Goal: Information Seeking & Learning: Compare options

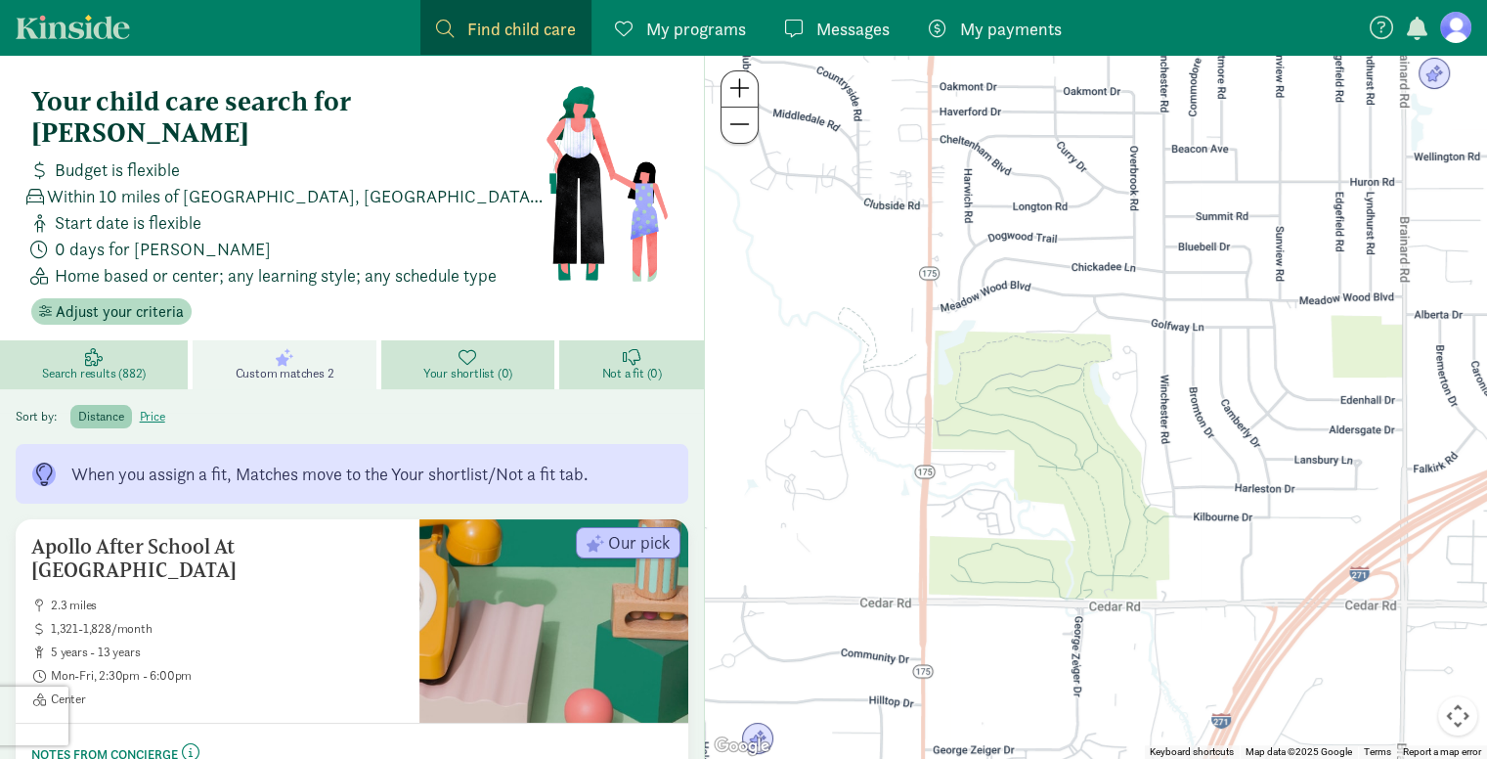
click at [388, 444] on div "When you assign a fit, Matches move to the Your shortlist/Not a fit tab." at bounding box center [352, 474] width 673 height 60
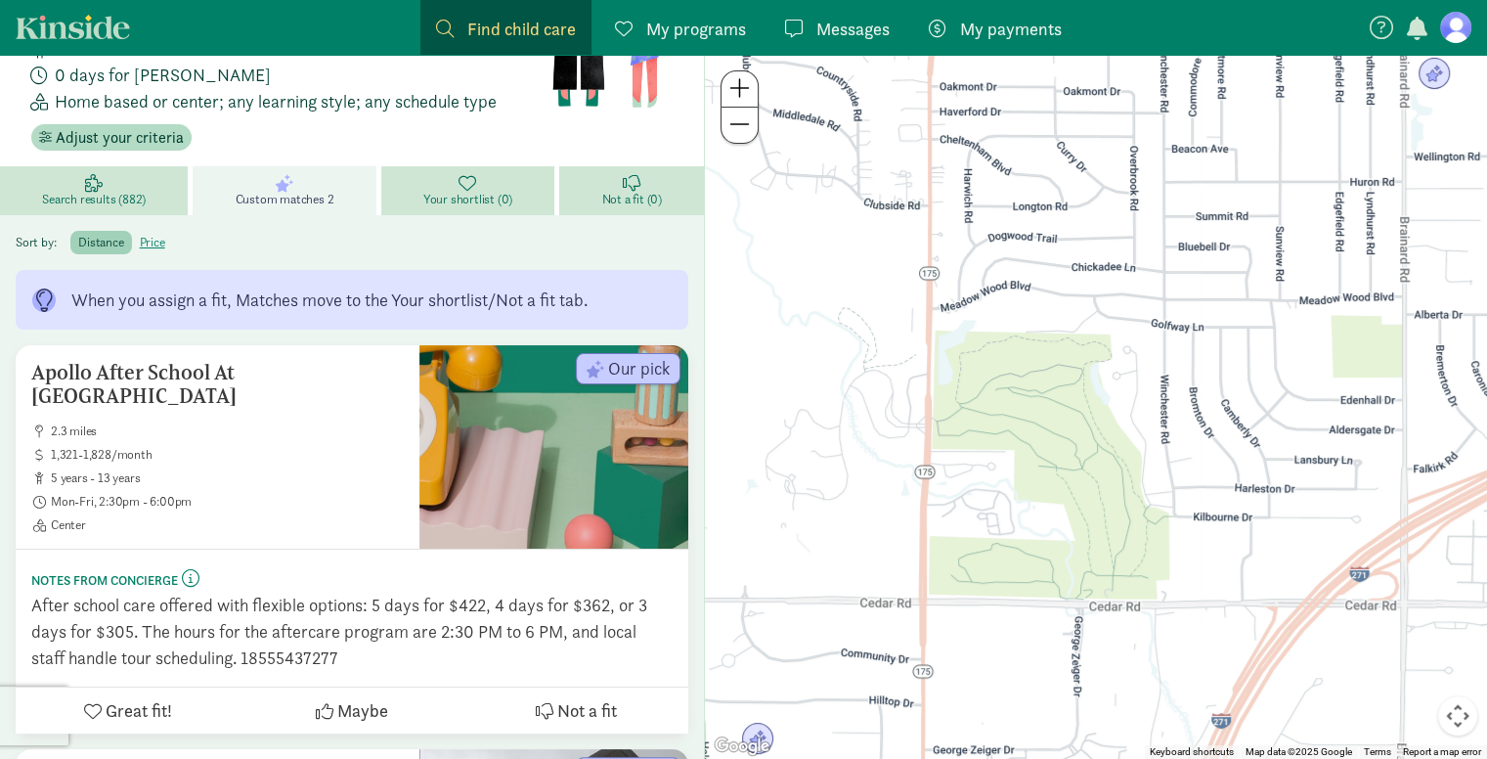
scroll to position [176, 0]
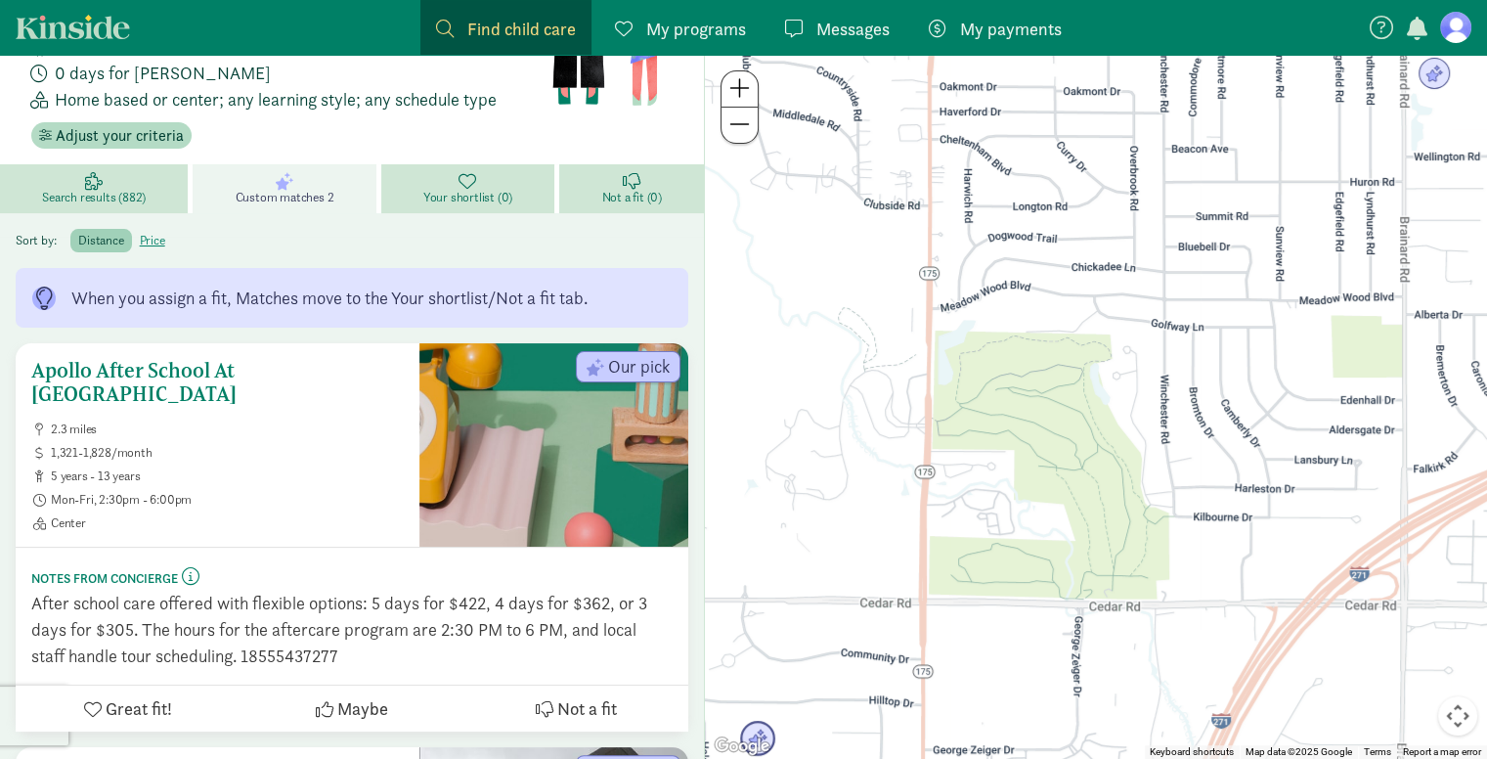
click at [321, 599] on div "After school care offered with flexible options: 5 days for $422, 4 days for $3…" at bounding box center [351, 628] width 641 height 79
click at [292, 589] on div "After school care offered with flexible options: 5 days for $422, 4 days for $3…" at bounding box center [351, 628] width 641 height 79
click at [392, 607] on div "After school care offered with flexible options: 5 days for $422, 4 days for $3…" at bounding box center [351, 628] width 641 height 79
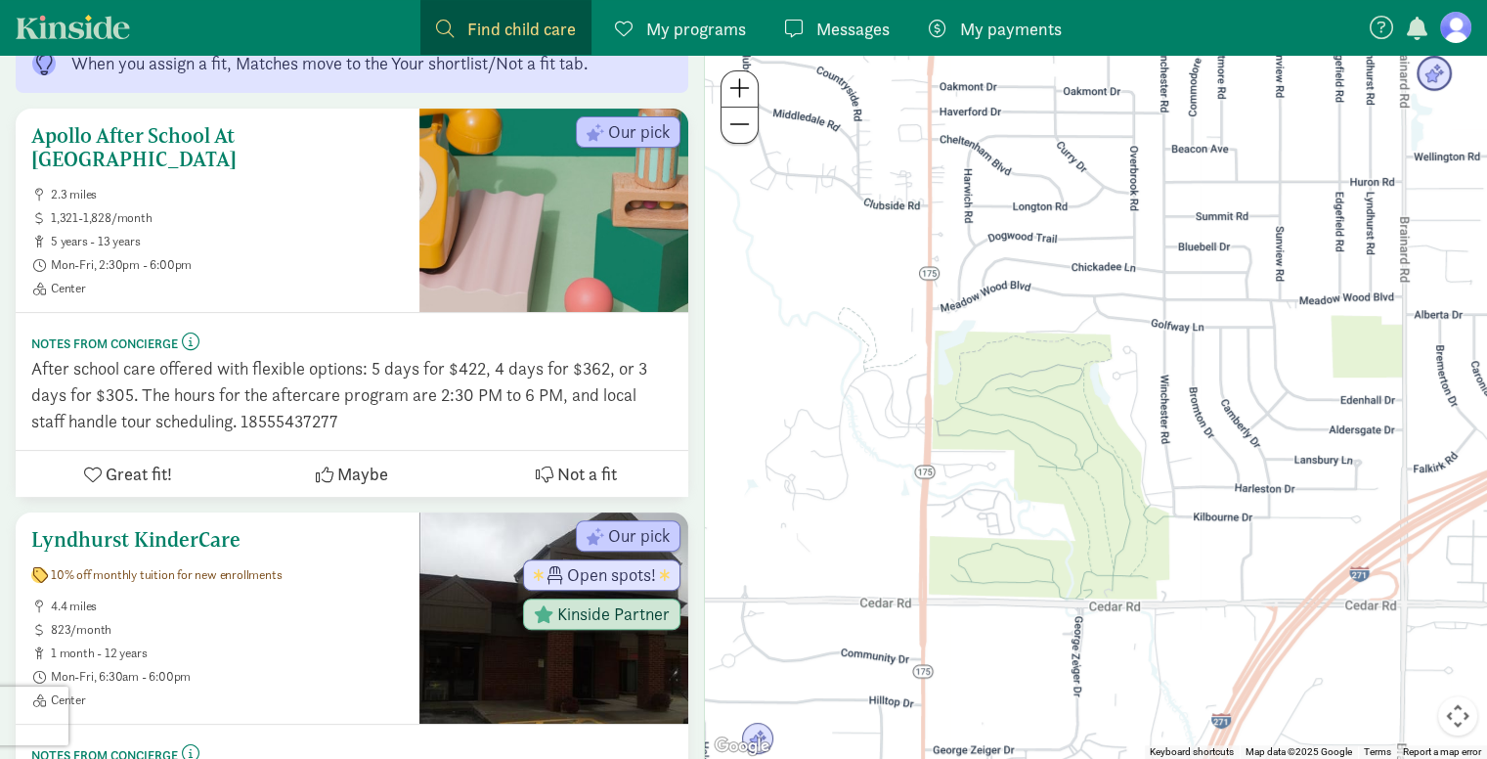
scroll to position [516, 0]
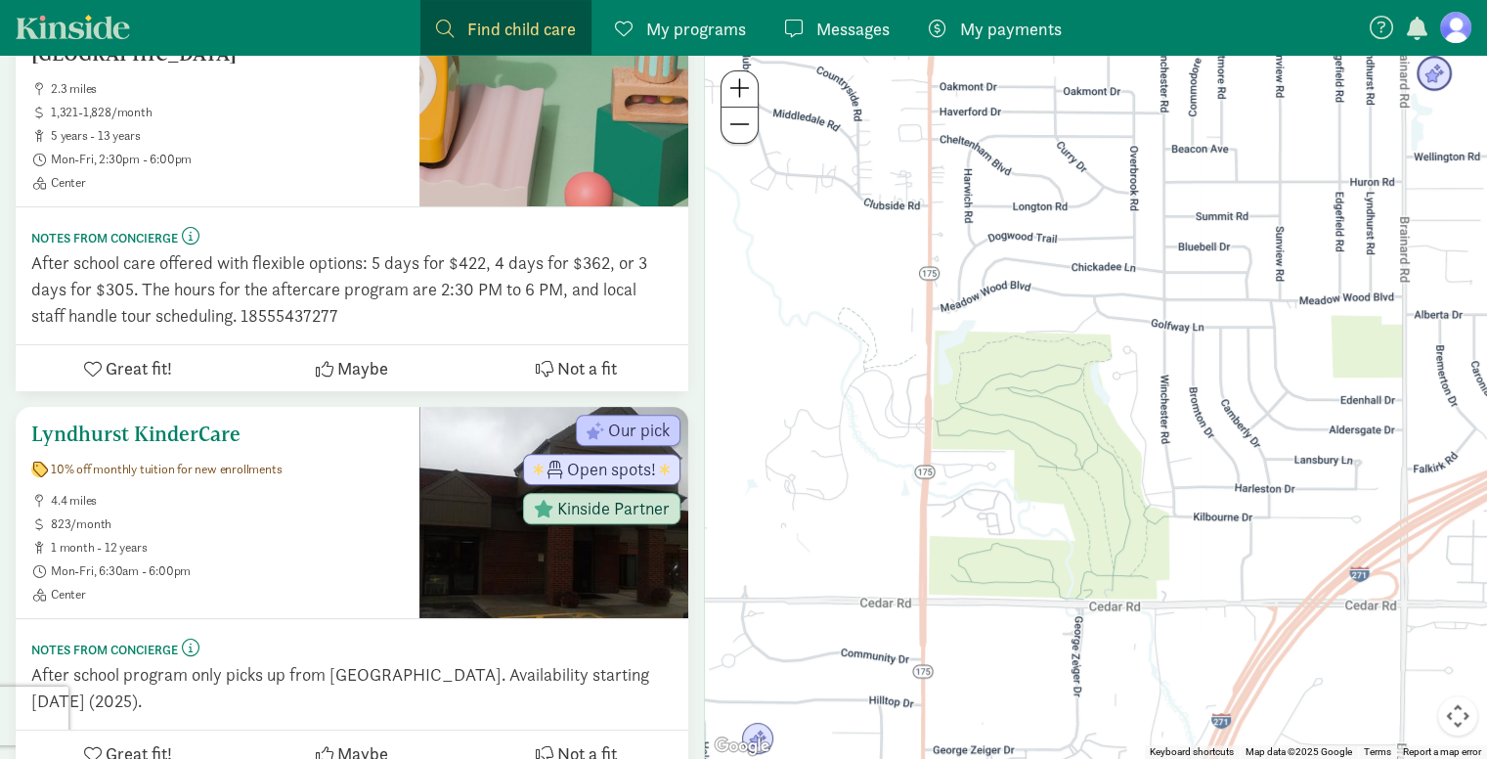
click at [320, 661] on div "After school program only picks up from [GEOGRAPHIC_DATA]. Availability startin…" at bounding box center [351, 687] width 641 height 53
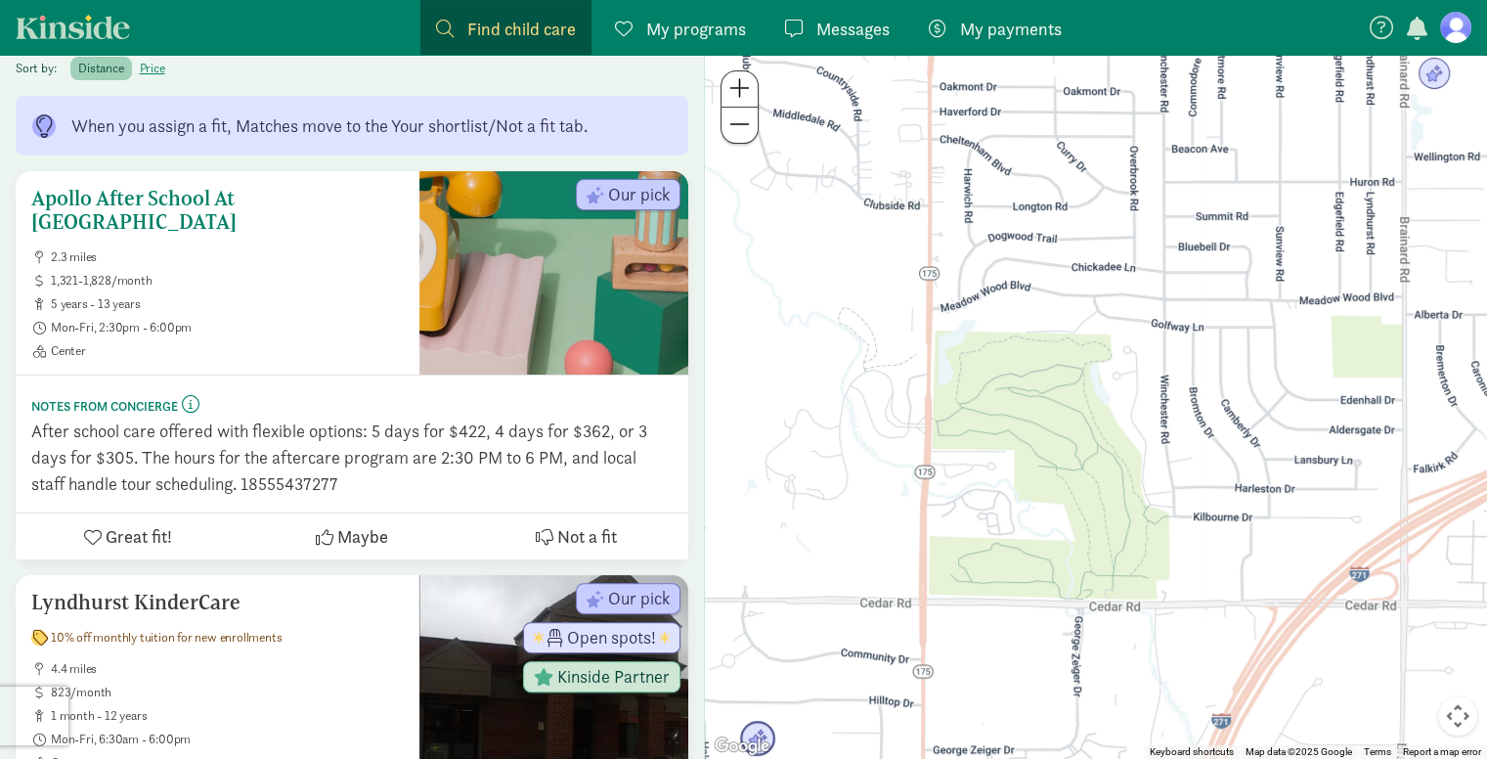
scroll to position [352, 0]
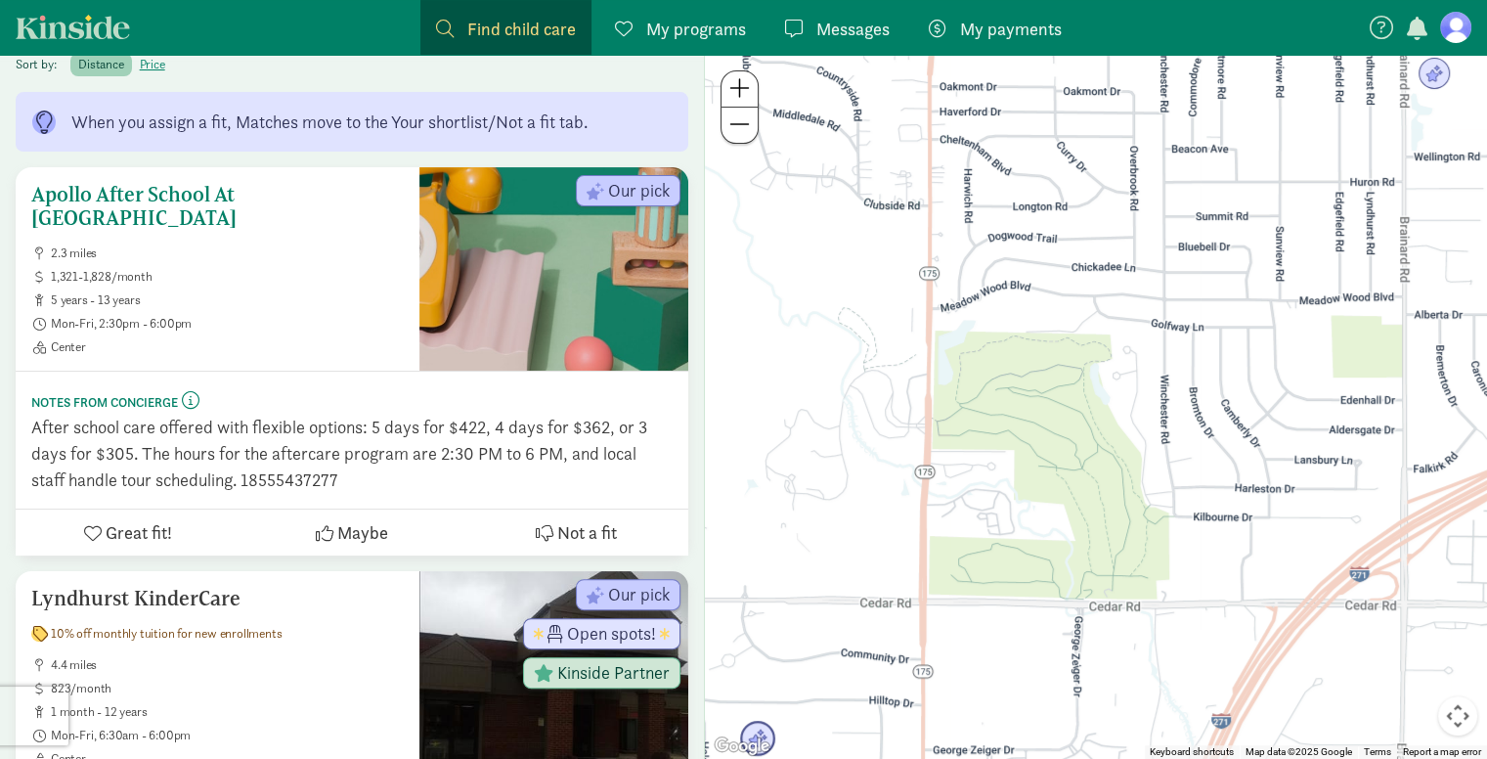
click at [568, 519] on span "Not a fit" at bounding box center [587, 532] width 60 height 26
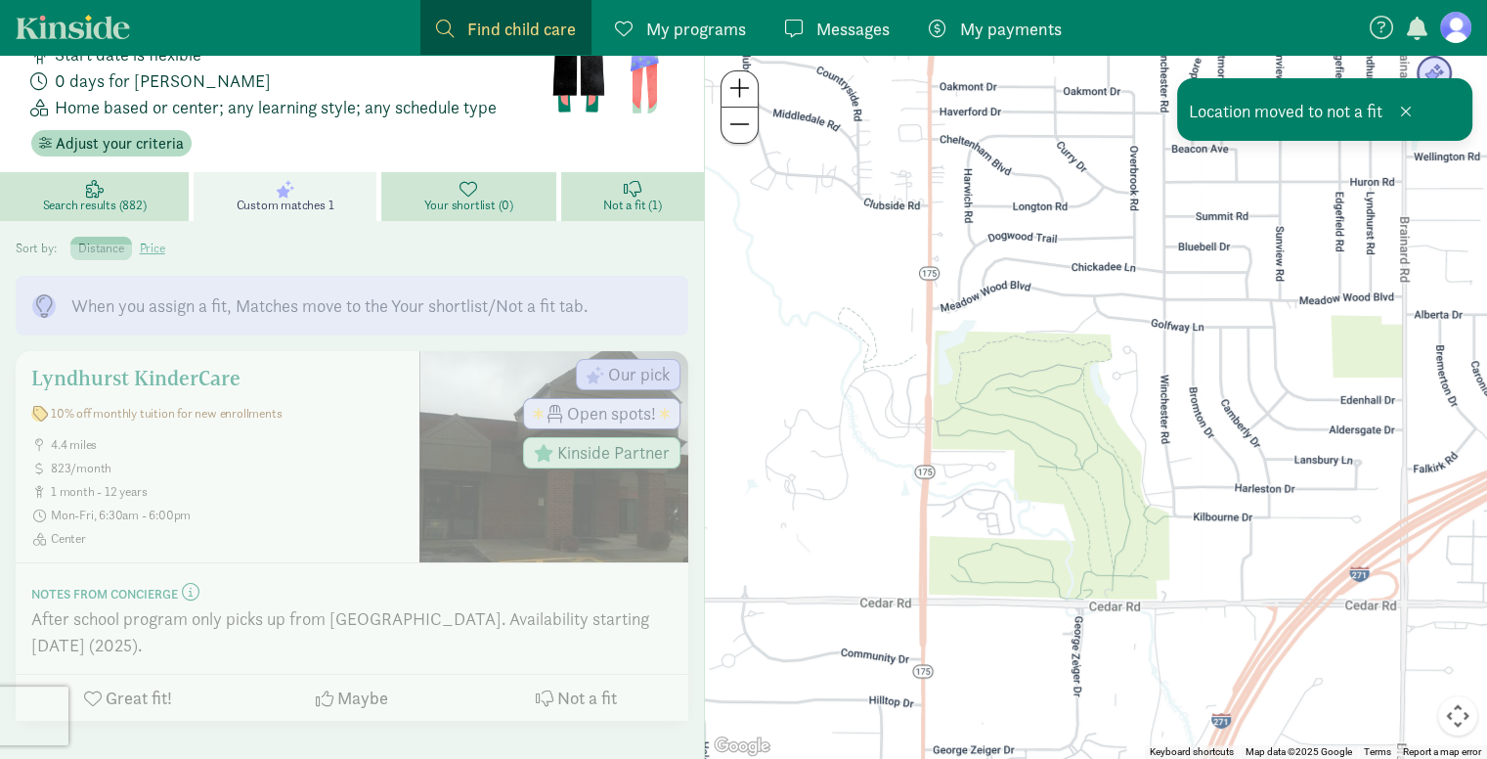
scroll to position [136, 0]
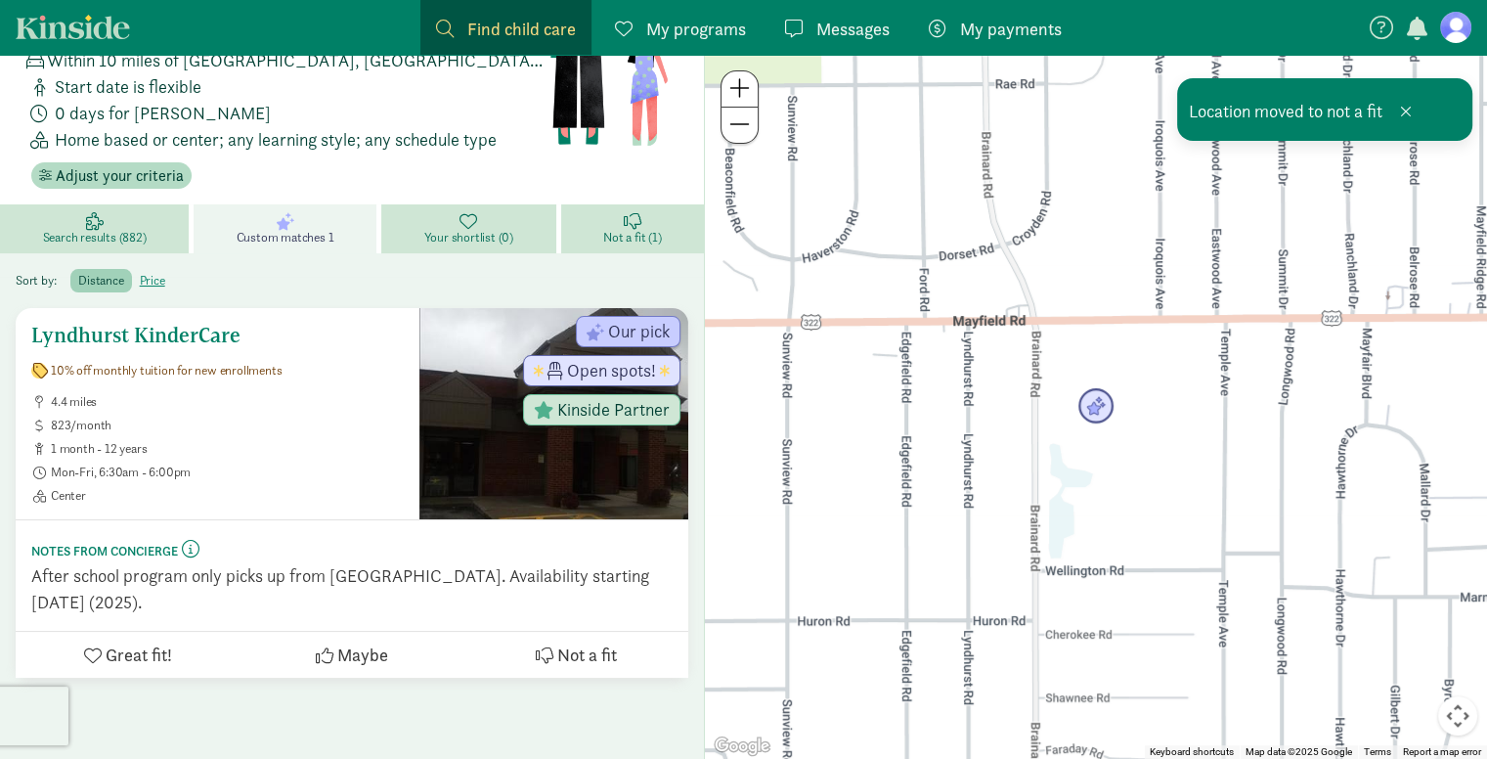
click at [584, 641] on span "Not a fit" at bounding box center [587, 654] width 60 height 26
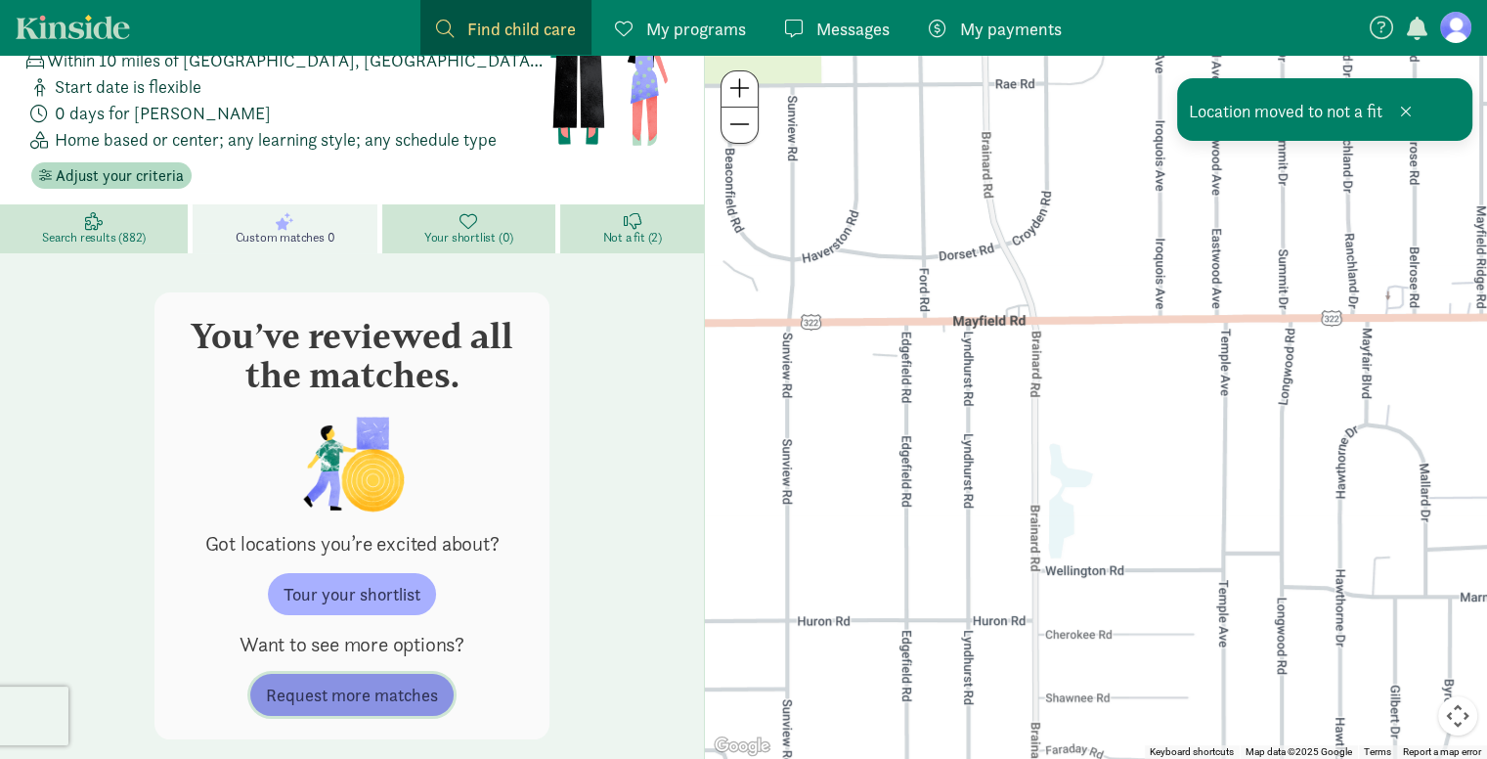
click at [395, 681] on span "Request more matches" at bounding box center [352, 694] width 172 height 26
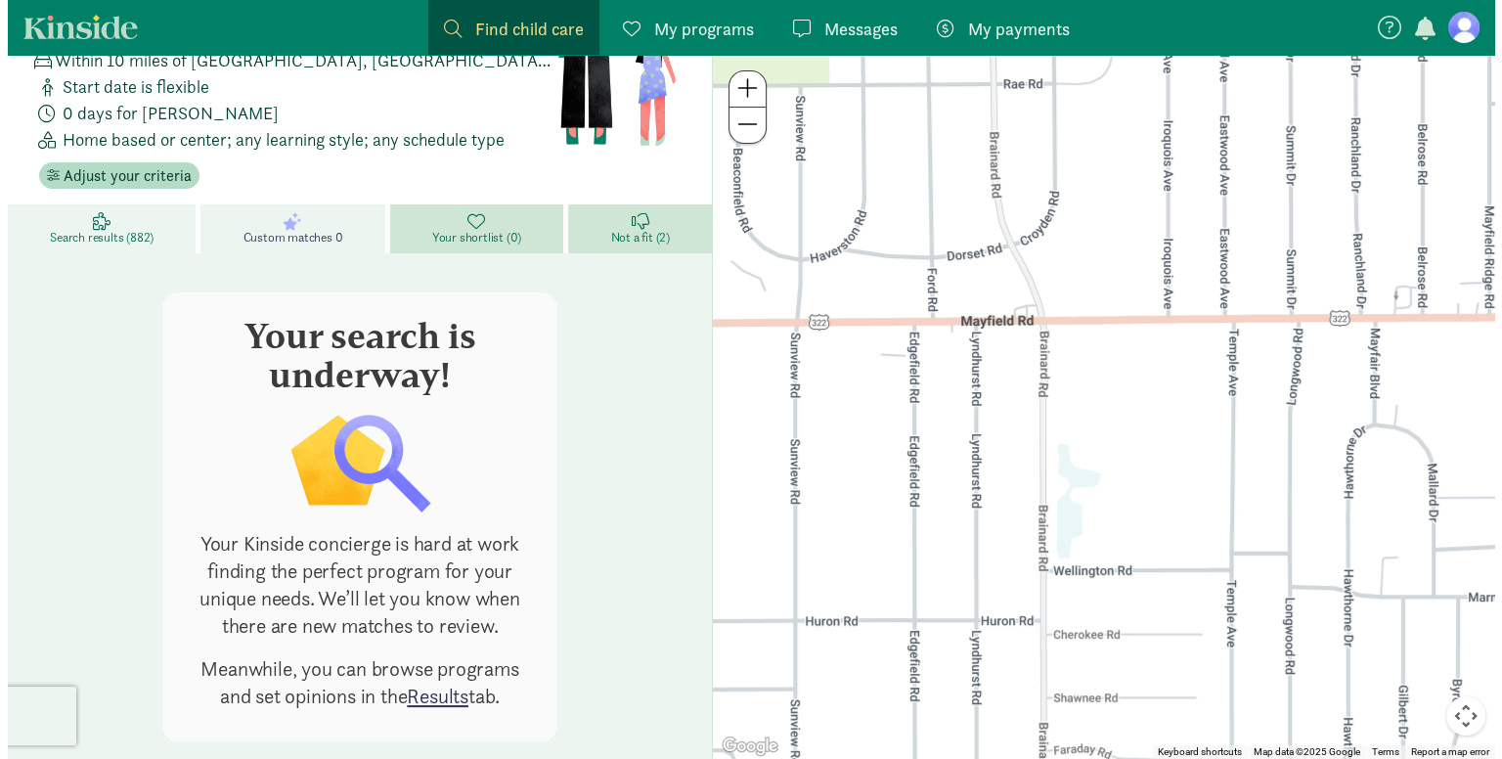
scroll to position [85, 0]
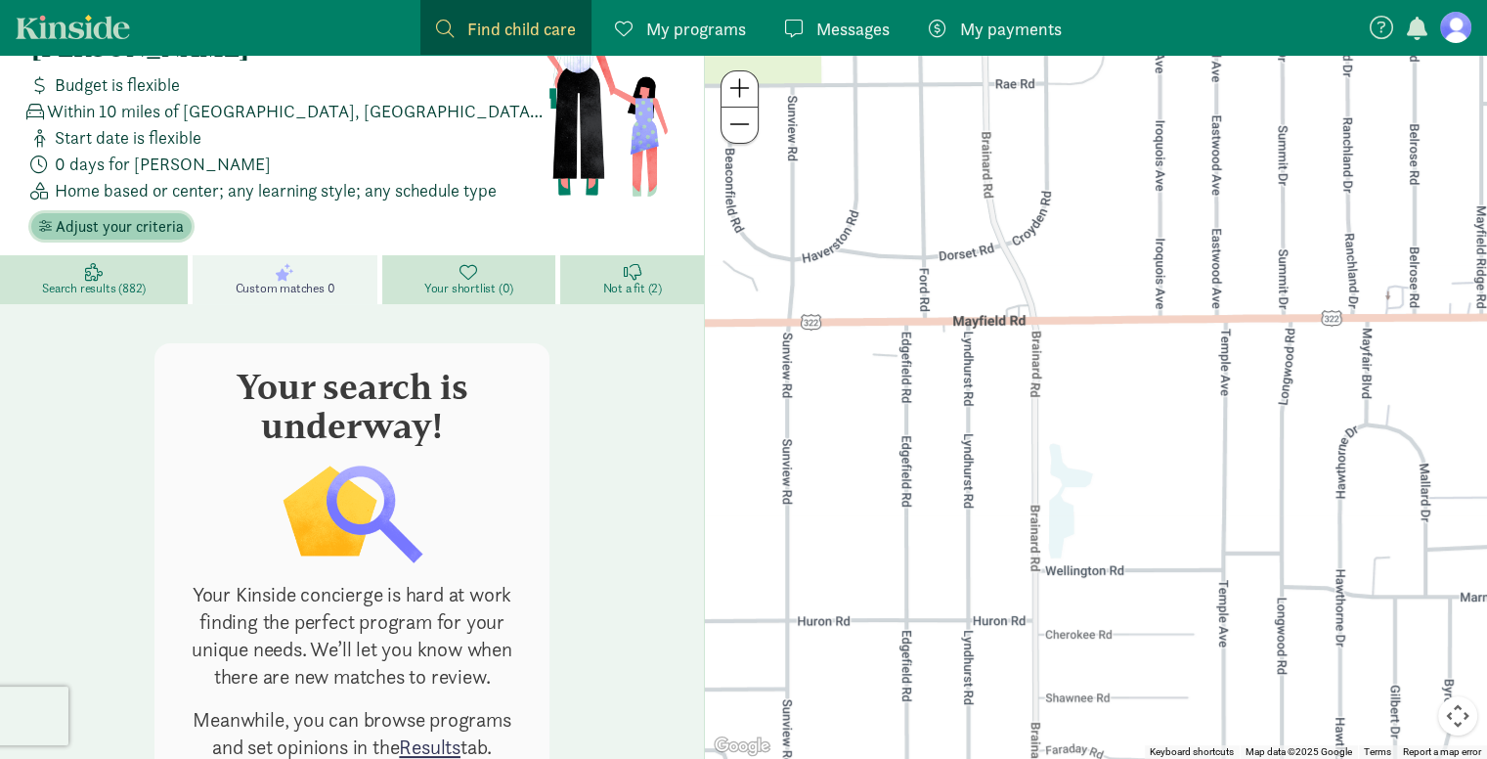
click at [151, 215] on span "Adjust your criteria" at bounding box center [120, 226] width 128 height 23
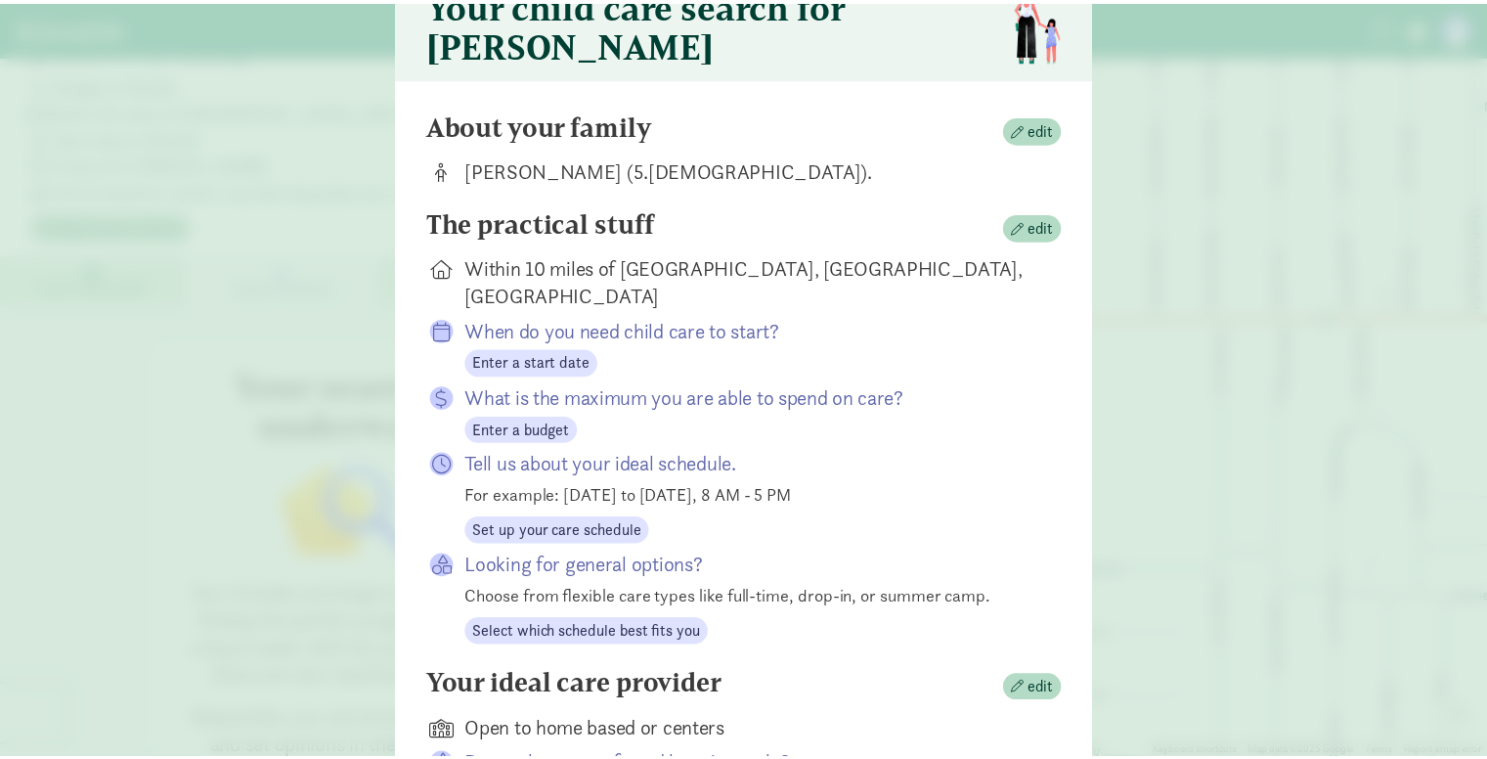
scroll to position [24, 0]
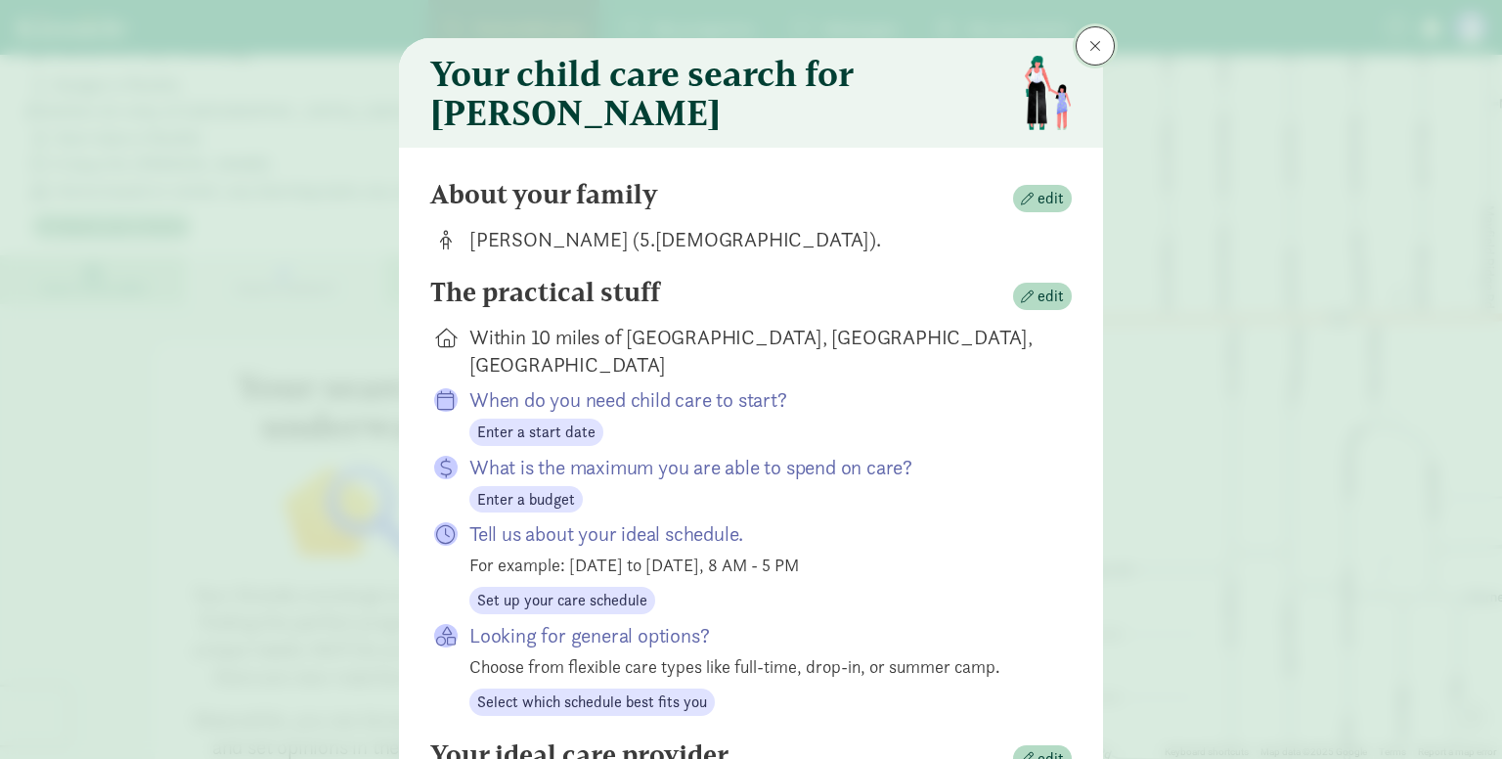
click at [1089, 46] on span at bounding box center [1095, 46] width 12 height 16
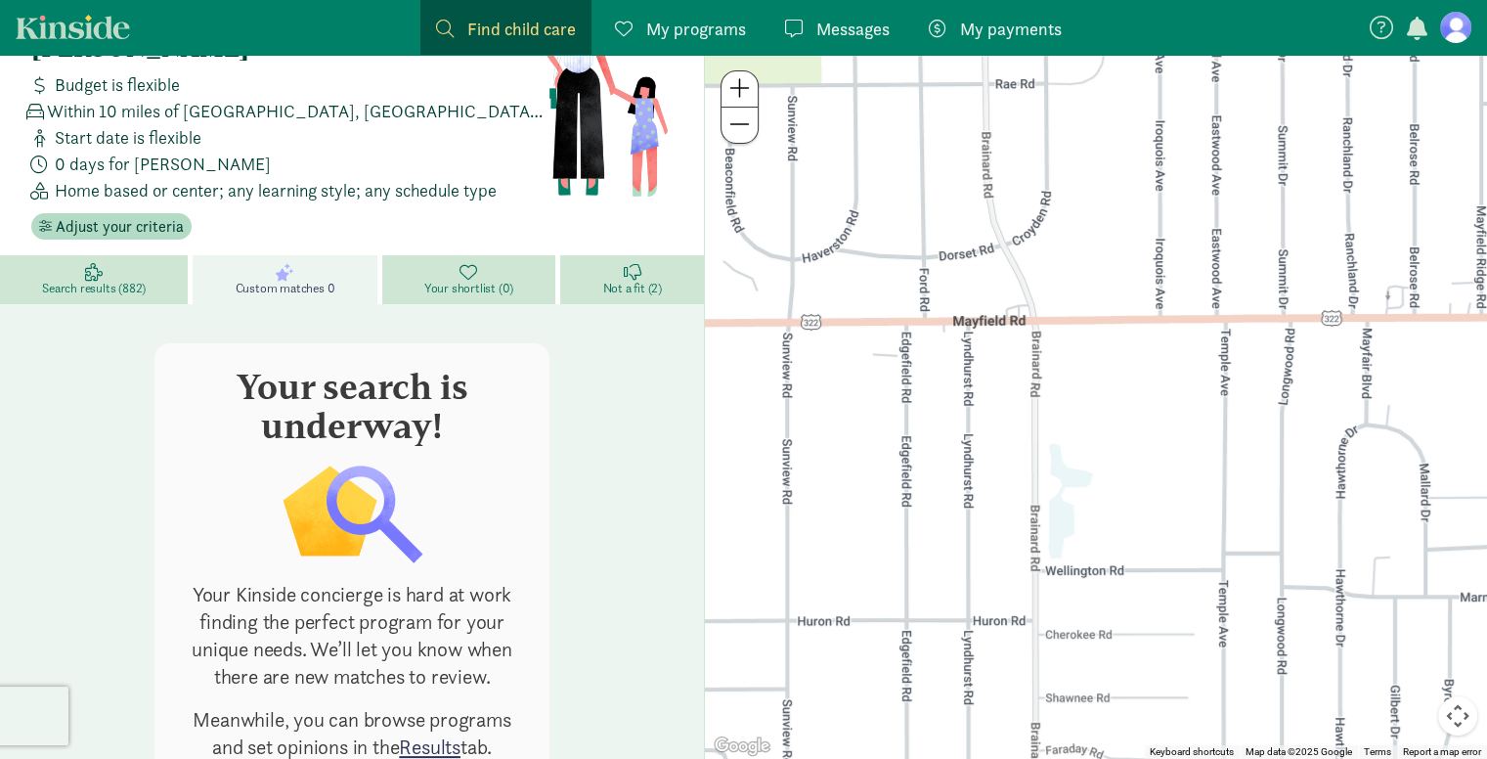
scroll to position [0, 0]
